Goal: Find specific page/section: Find specific page/section

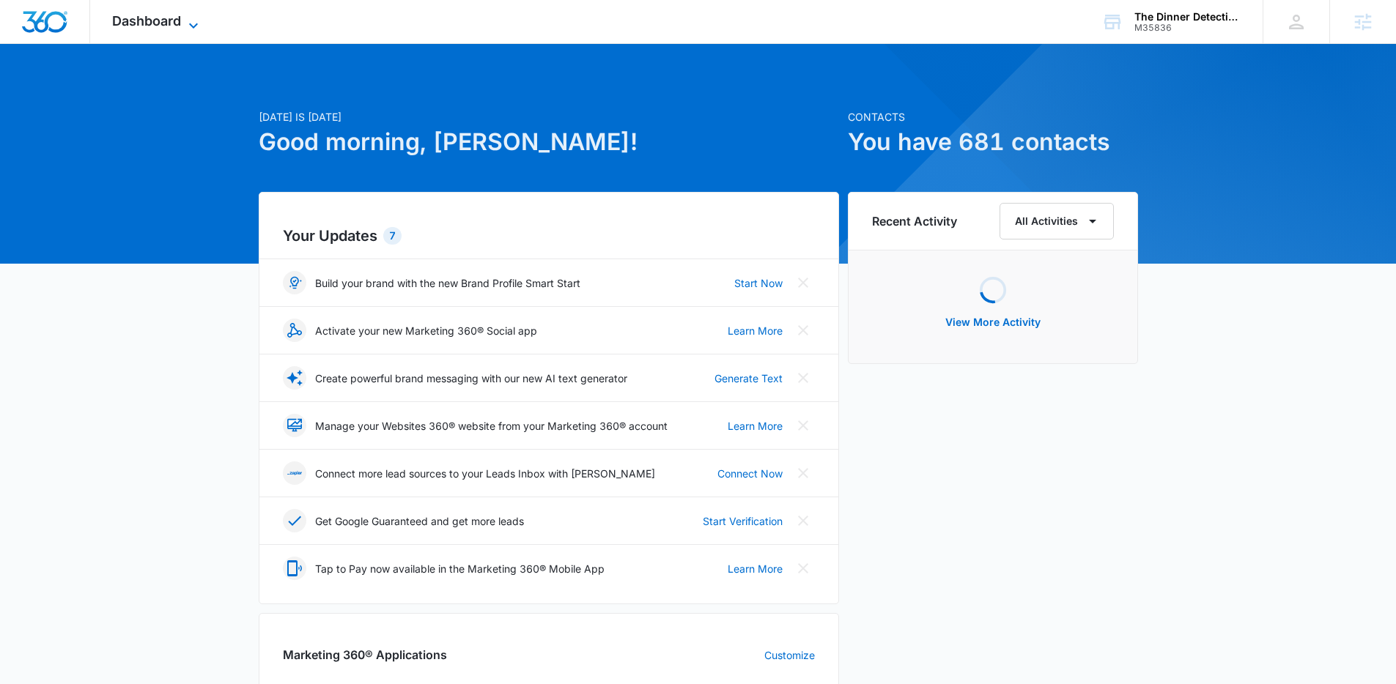
click at [167, 19] on span "Dashboard" at bounding box center [146, 20] width 69 height 15
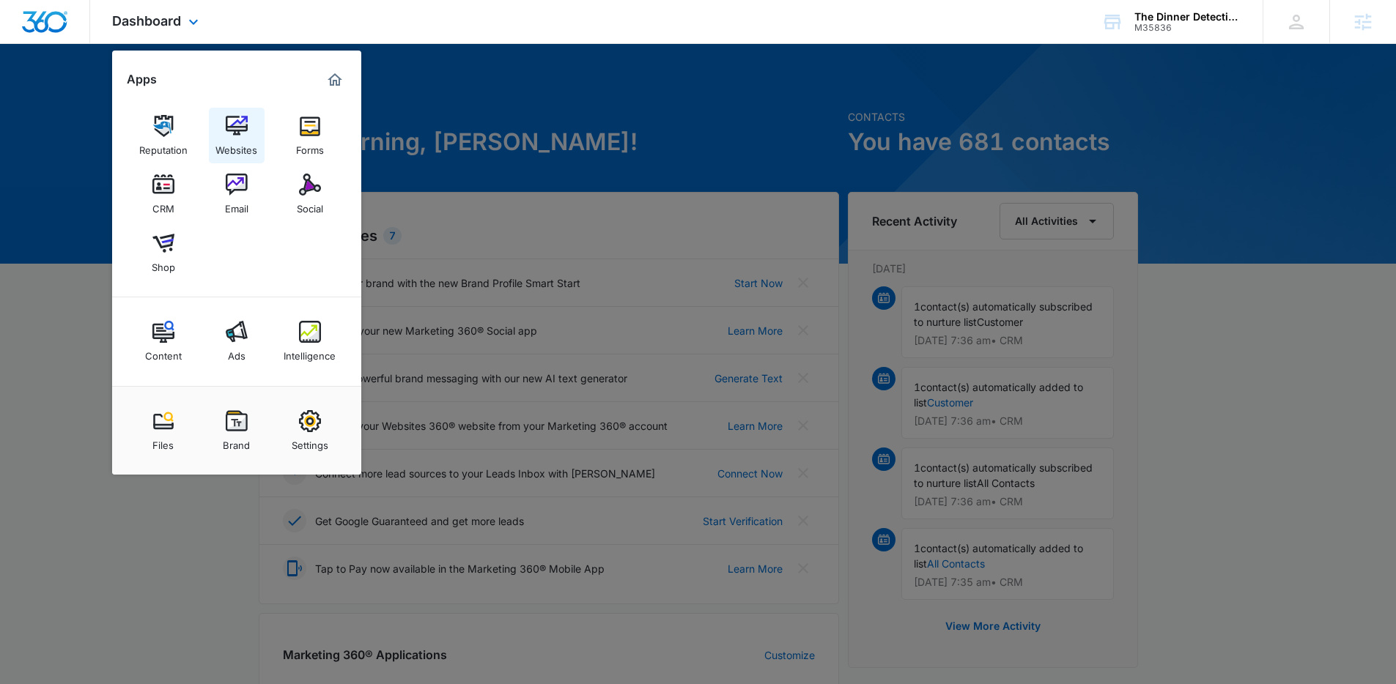
click at [243, 116] on img at bounding box center [237, 126] width 22 height 22
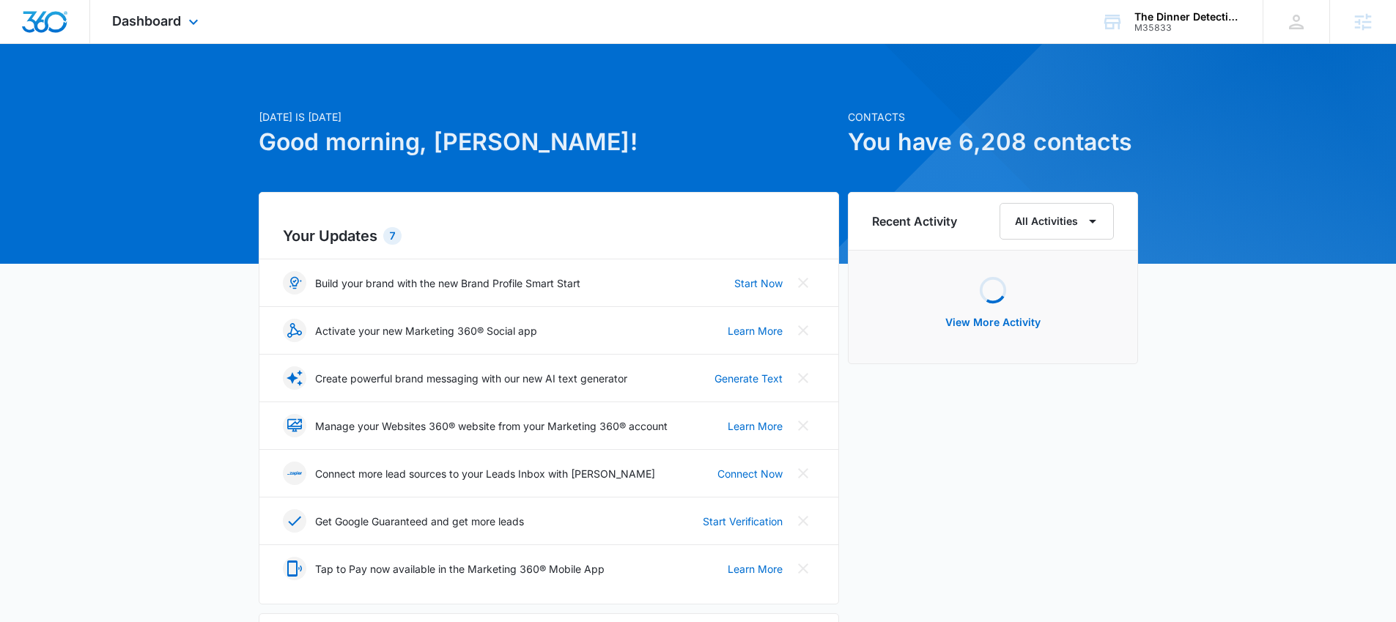
click at [145, 10] on div "Dashboard Apps Reputation Websites Forms CRM Email Social Shop Content Ads Inte…" at bounding box center [157, 21] width 134 height 43
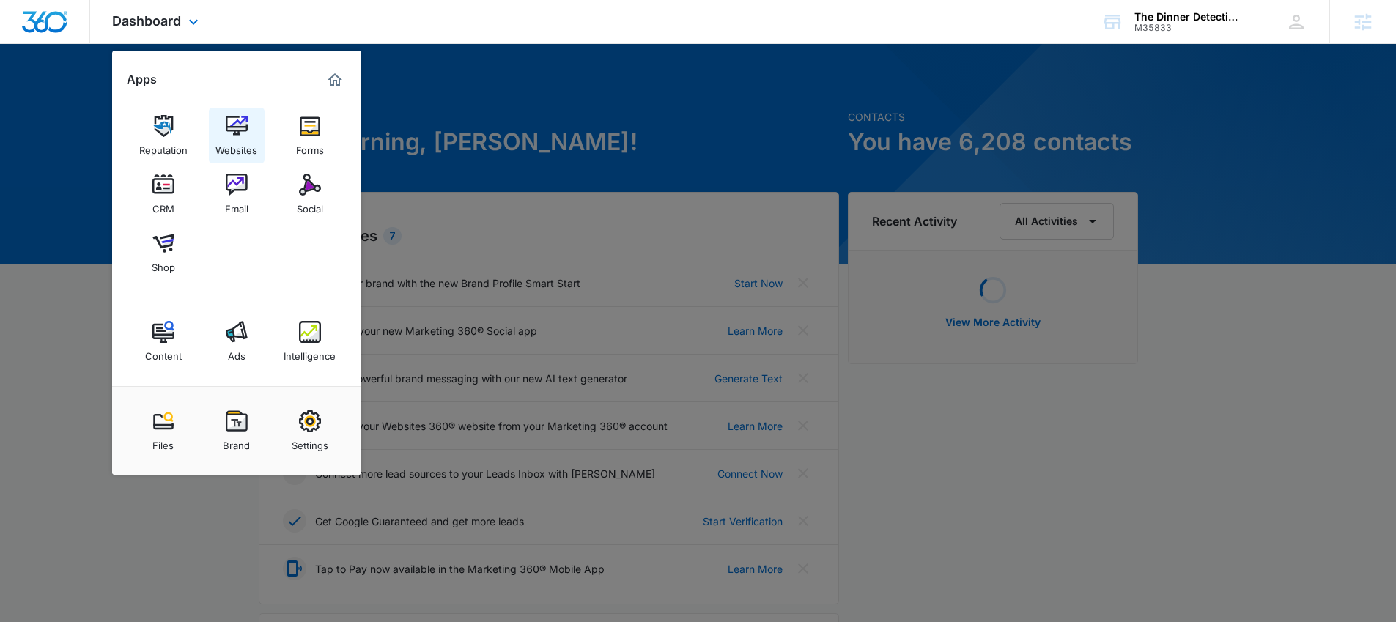
click at [219, 122] on link "Websites" at bounding box center [237, 136] width 56 height 56
